Goal: Information Seeking & Learning: Find specific fact

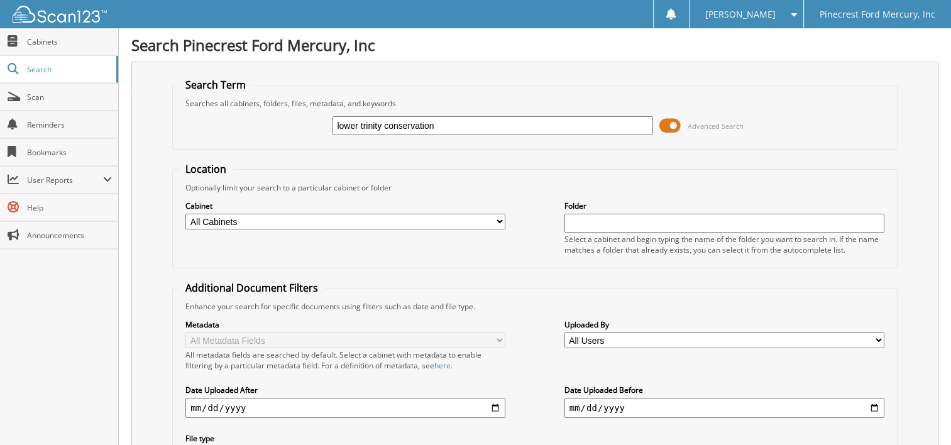
type input "lower trinity conservation"
click at [466, 127] on input "lower trinity conservation" at bounding box center [492, 125] width 320 height 19
type input "lower trinity conservation district"
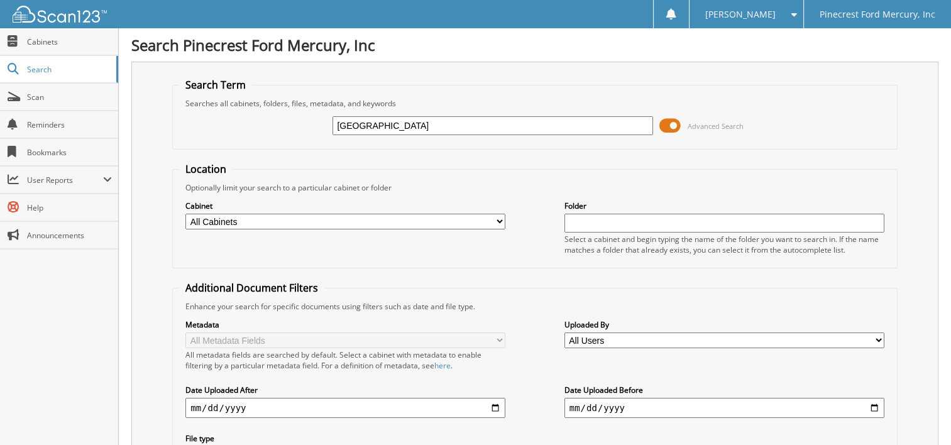
drag, startPoint x: 0, startPoint y: 0, endPoint x: 326, endPoint y: 141, distance: 355.0
click at [326, 141] on fieldset "Search Term Searches all cabinets, folders, files, metadata, and keywords lower…" at bounding box center [534, 114] width 725 height 72
type input "[PERSON_NAME]"
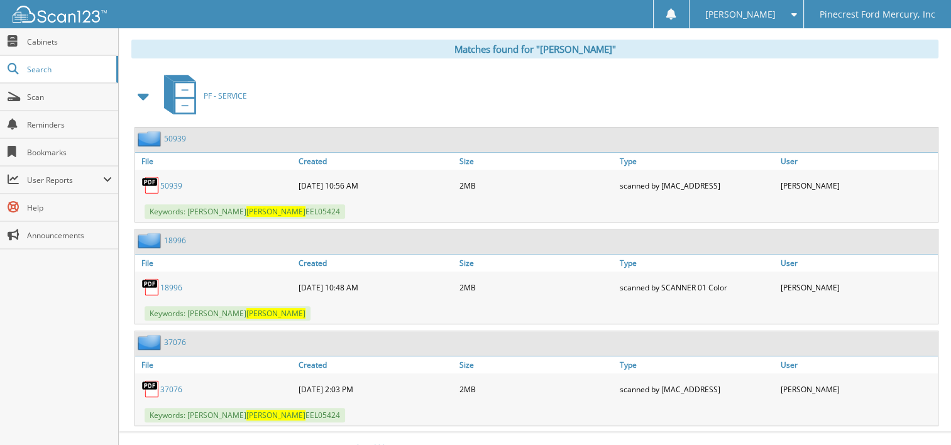
scroll to position [513, 0]
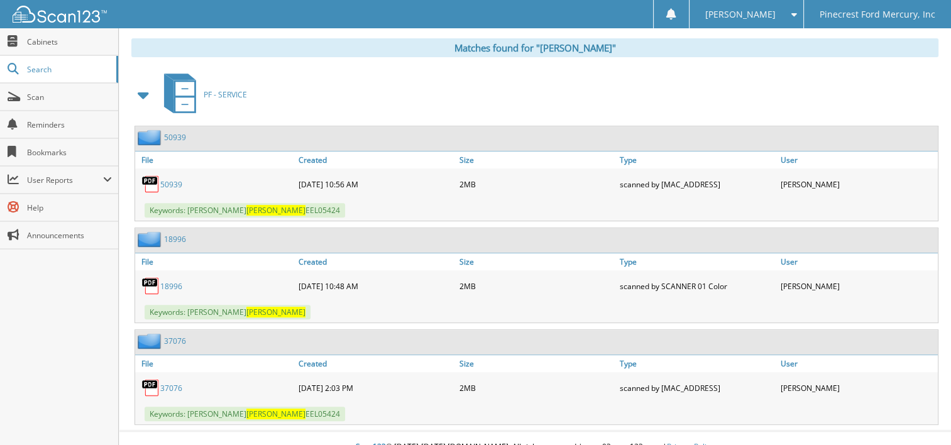
click at [171, 179] on link "50939" at bounding box center [171, 184] width 22 height 11
click at [175, 281] on link "18996" at bounding box center [171, 286] width 22 height 11
click at [167, 383] on link "37076" at bounding box center [171, 388] width 22 height 11
